Goal: Information Seeking & Learning: Learn about a topic

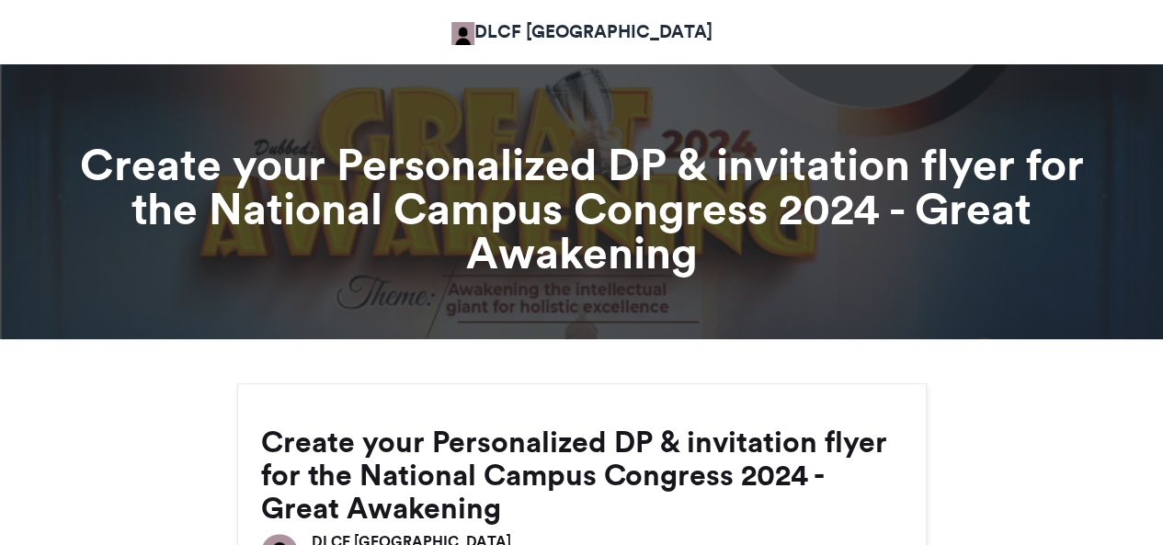
click at [550, 38] on link "DLCF GHANA" at bounding box center [581, 31] width 261 height 27
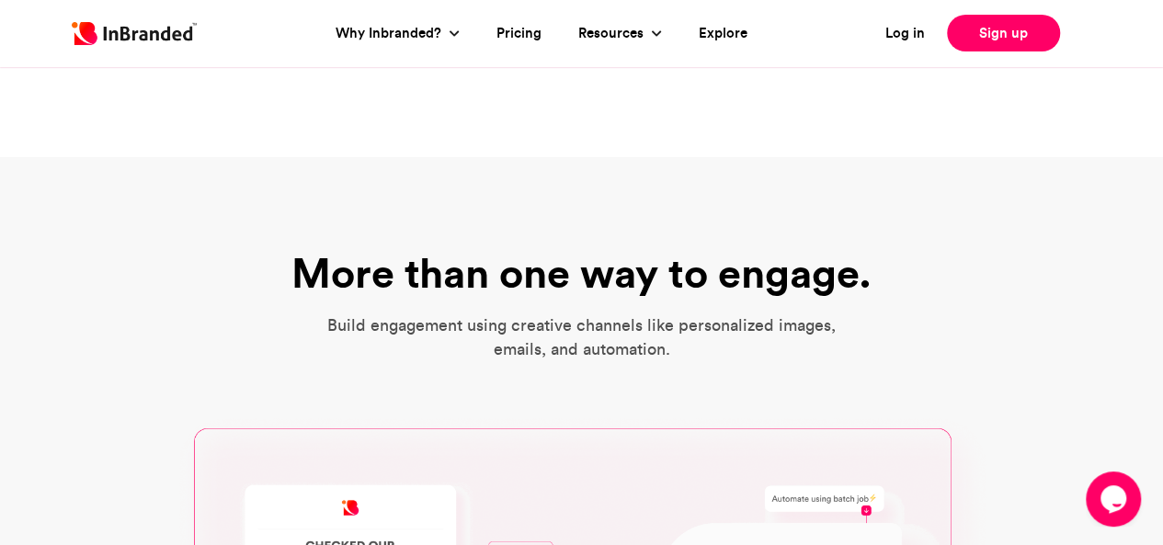
scroll to position [536, 0]
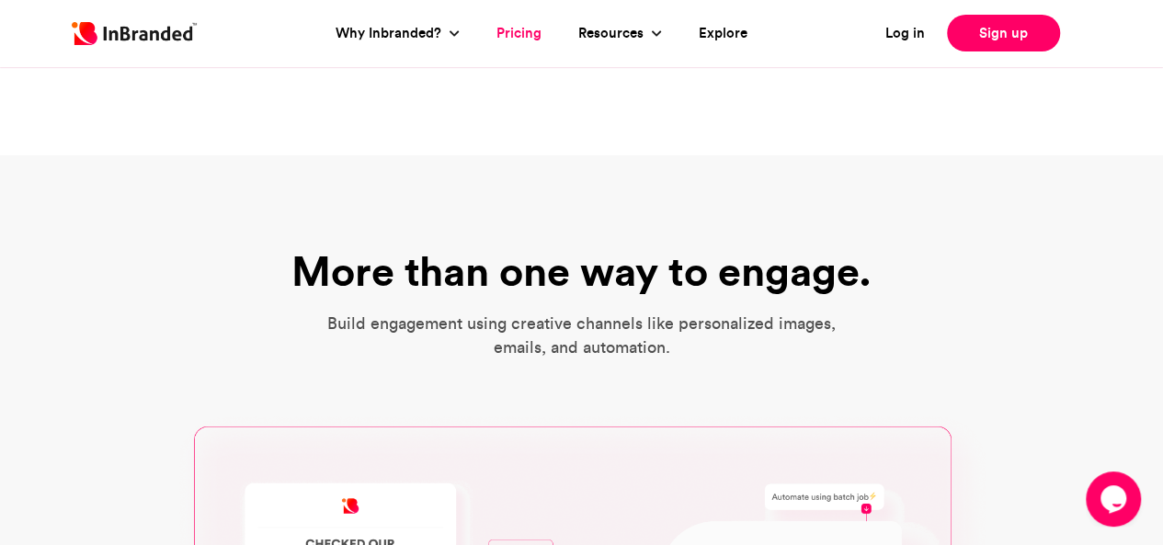
click at [515, 36] on link "Pricing" at bounding box center [518, 33] width 45 height 21
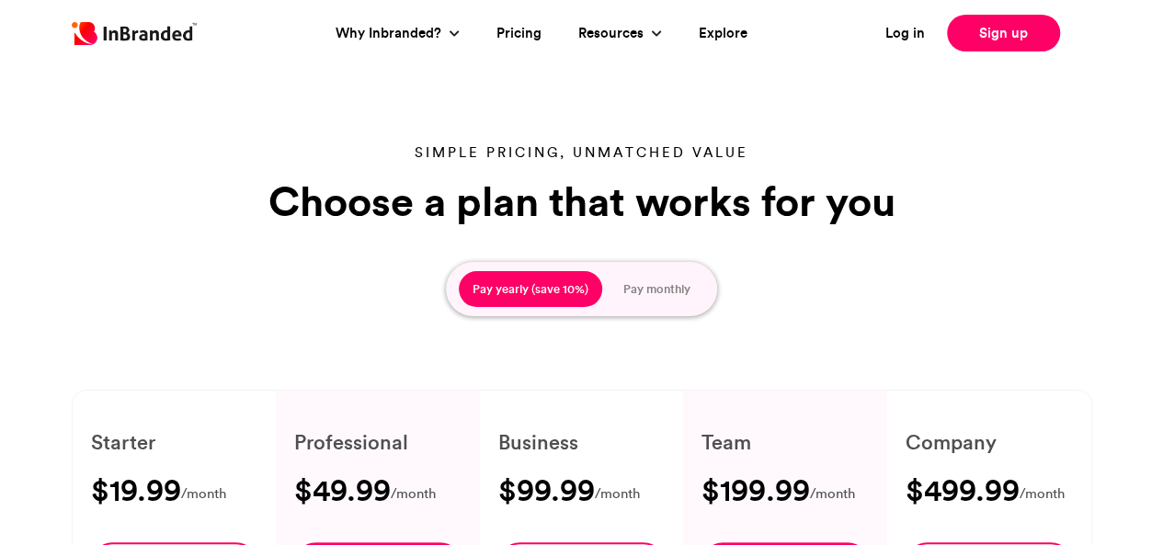
type input "****"
